Goal: Navigation & Orientation: Find specific page/section

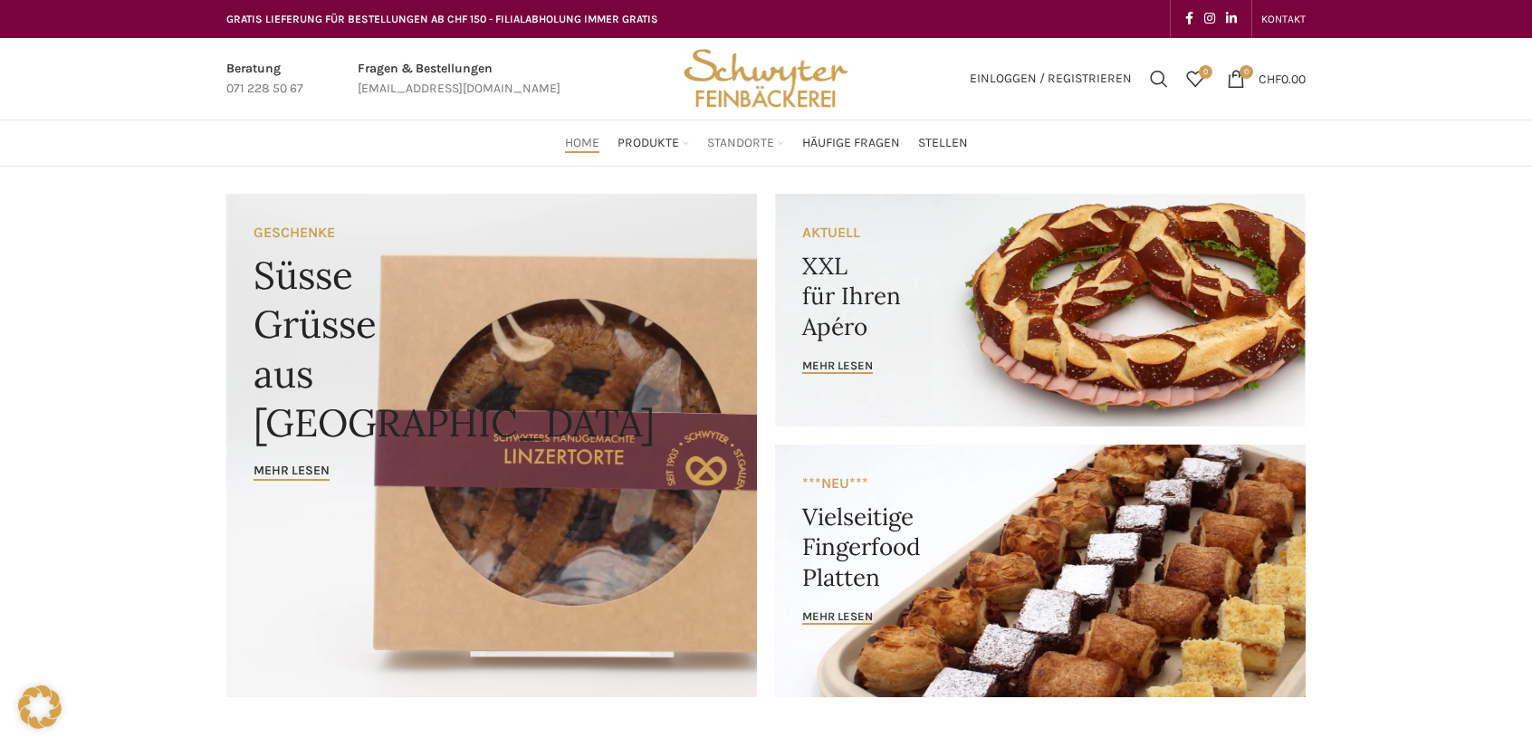
click at [737, 148] on span "Standorte" at bounding box center [740, 143] width 67 height 17
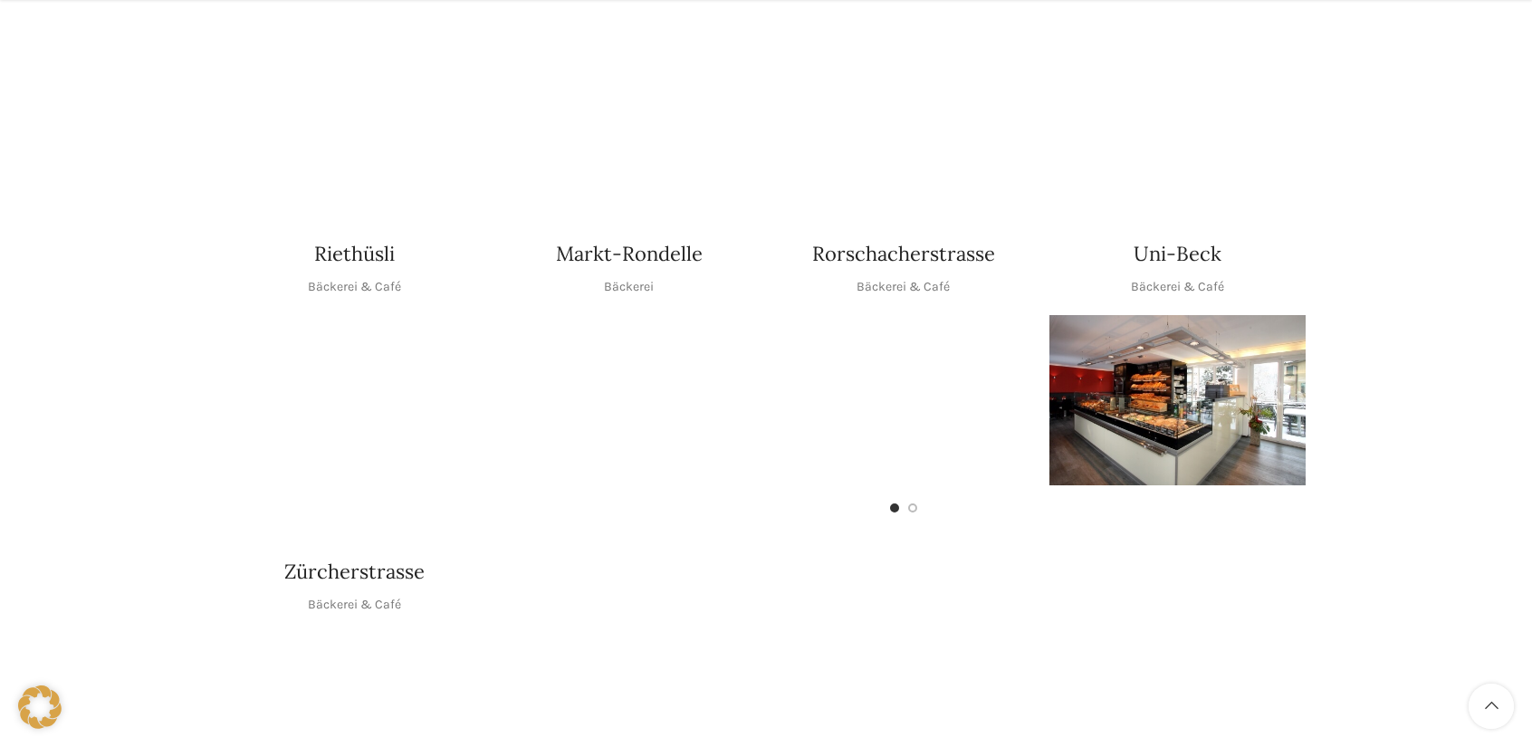
scroll to position [816, 0]
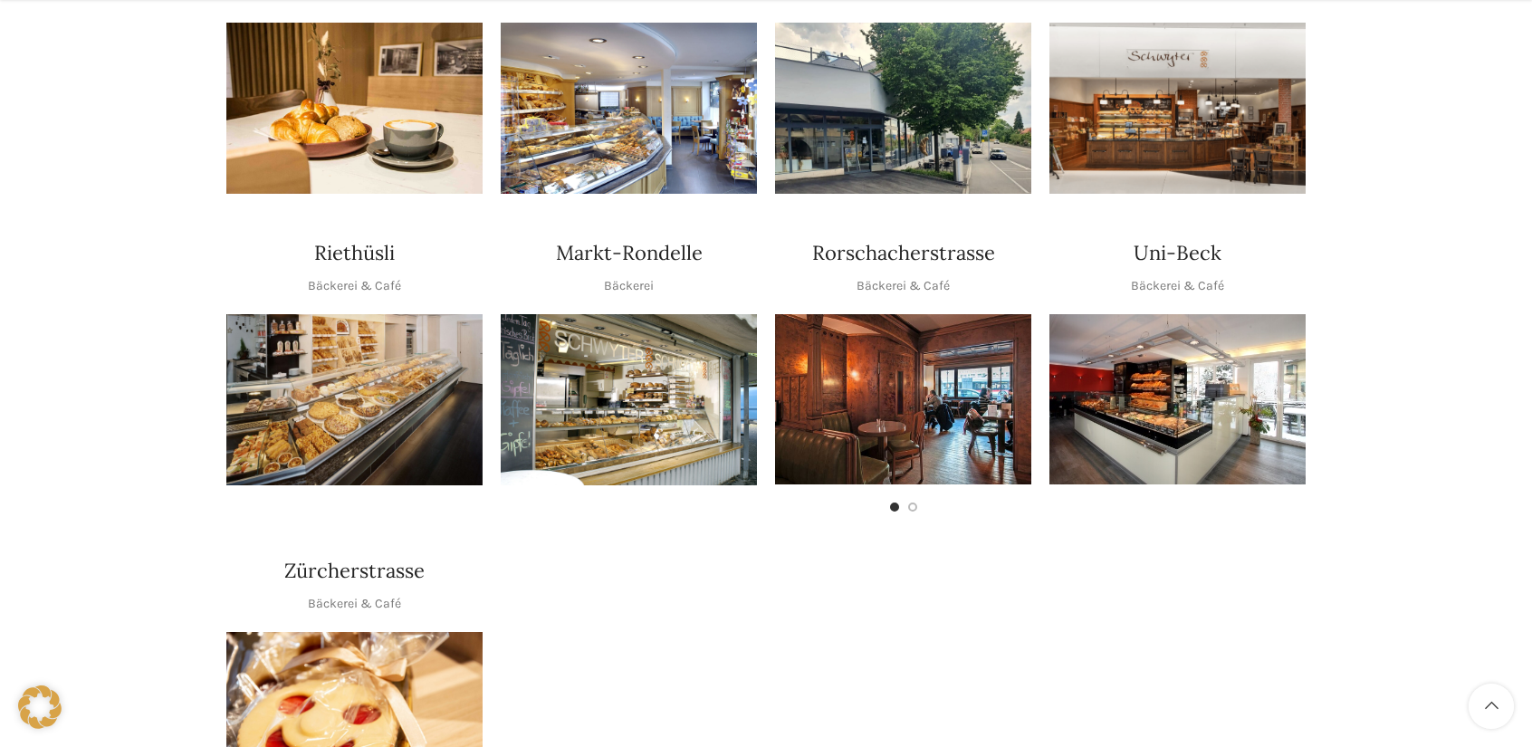
click at [1191, 392] on img "1 / 1" at bounding box center [1178, 399] width 256 height 170
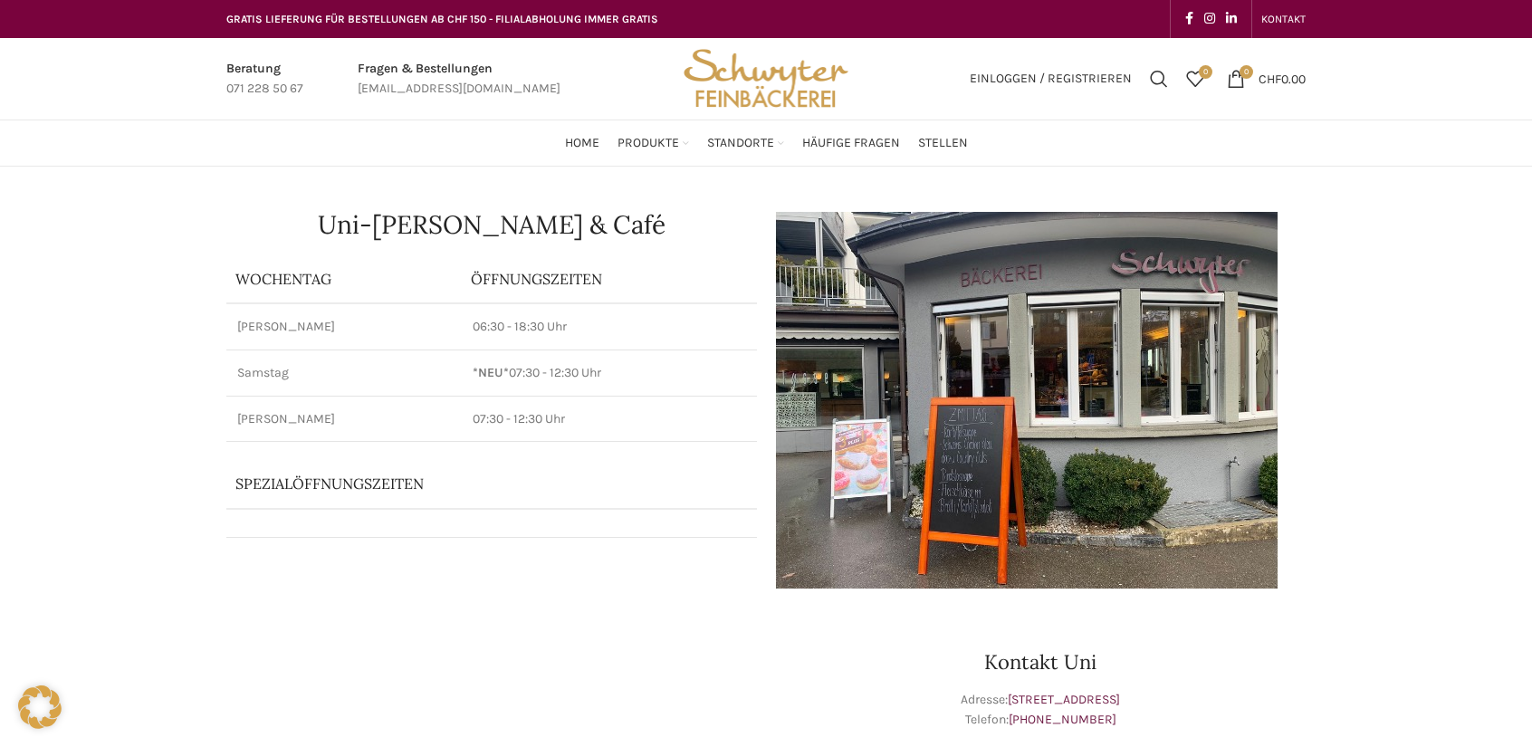
click at [774, 585] on div at bounding box center [1040, 400] width 549 height 395
